Goal: Ask a question

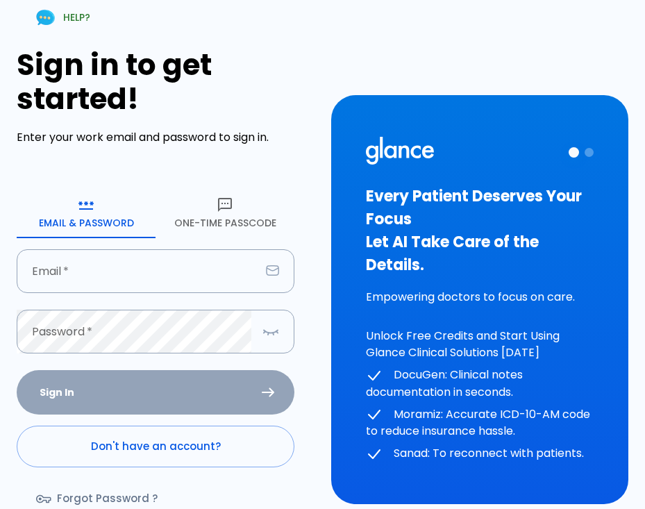
click at [39, 21] on img at bounding box center [45, 18] width 24 height 24
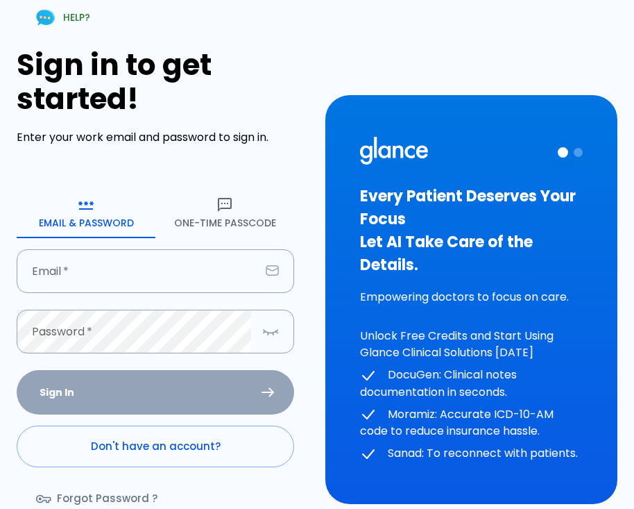
click at [481, 158] on div at bounding box center [453, 152] width 186 height 31
